Goal: Contribute content

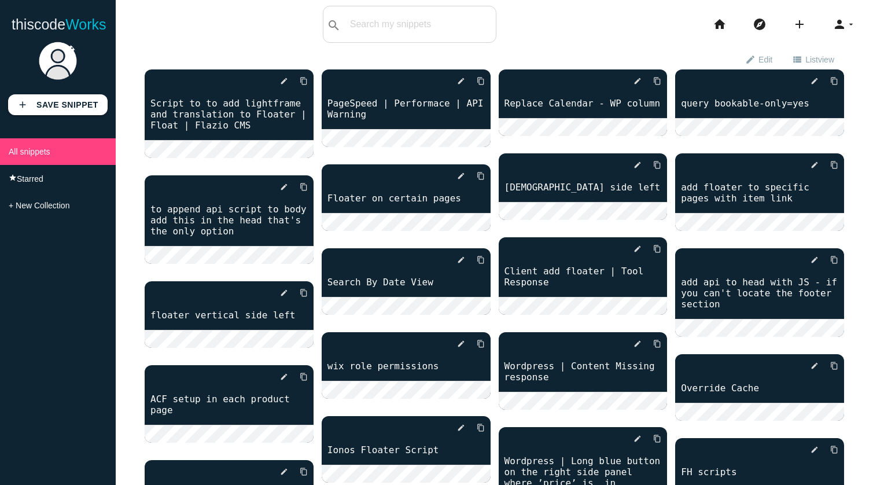
click at [383, 21] on div "search All: All: Code: Title: Tag: All: Code: Title: Tag:" at bounding box center [410, 24] width 174 height 37
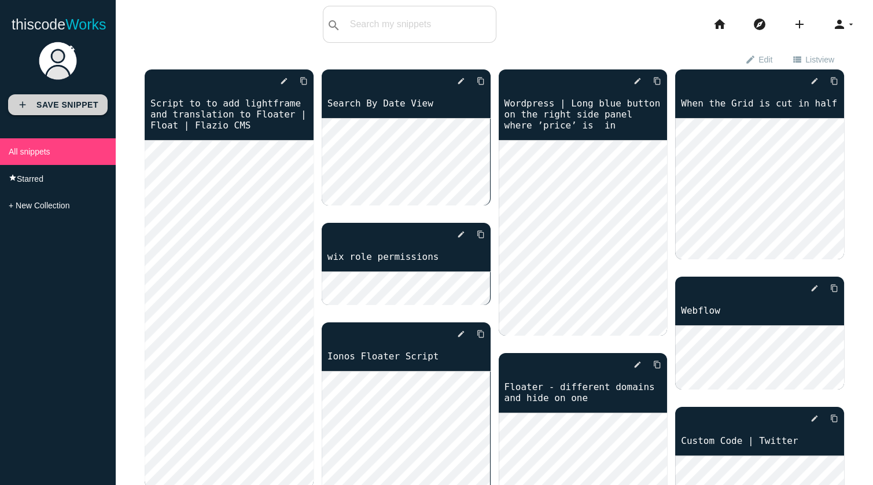
click at [53, 101] on b "Save Snippet" at bounding box center [67, 104] width 62 height 9
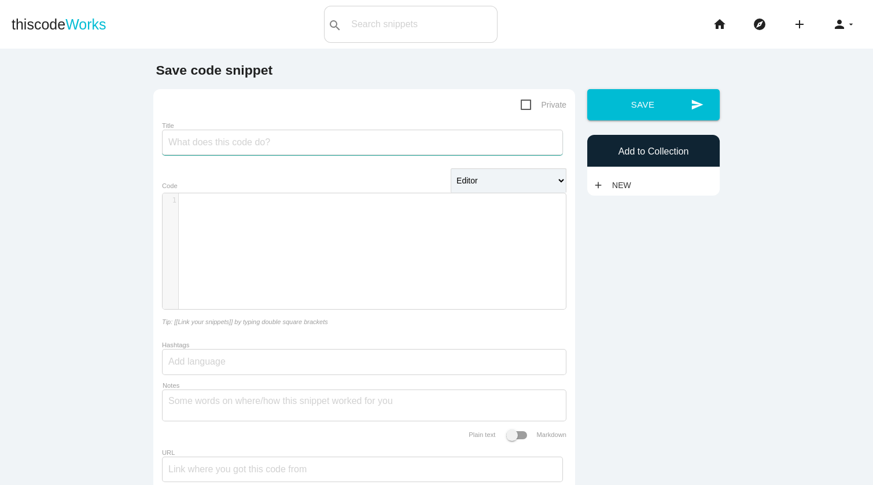
click at [363, 141] on input "Title" at bounding box center [362, 142] width 401 height 25
type input "Good Response | Web Apps | Nextjs"
click at [356, 208] on div "​ x 1 ​" at bounding box center [373, 259] width 421 height 133
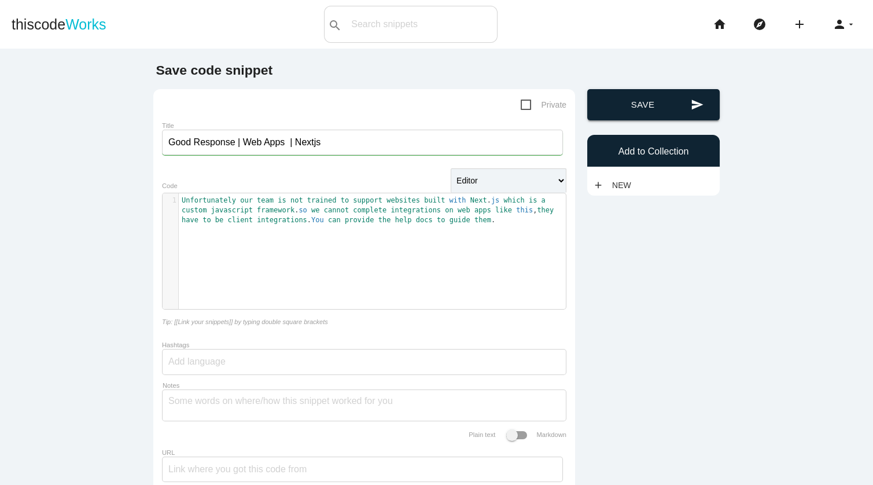
click at [650, 102] on button "send Save" at bounding box center [653, 104] width 132 height 31
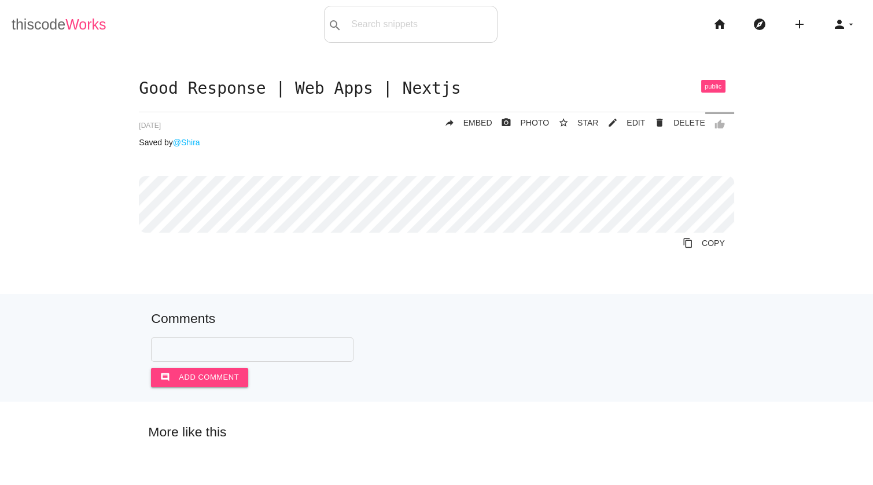
click at [58, 22] on link "thiscode Works" at bounding box center [59, 24] width 95 height 37
